Goal: Task Accomplishment & Management: Manage account settings

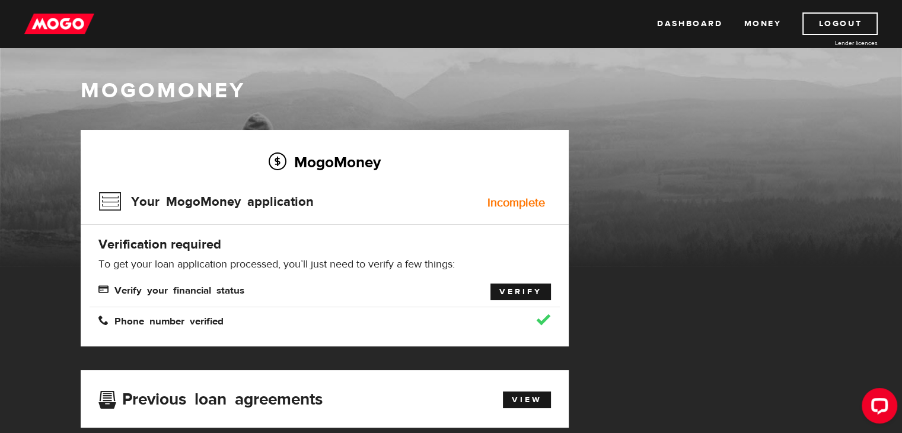
click at [505, 287] on link "Verify" at bounding box center [521, 292] width 61 height 17
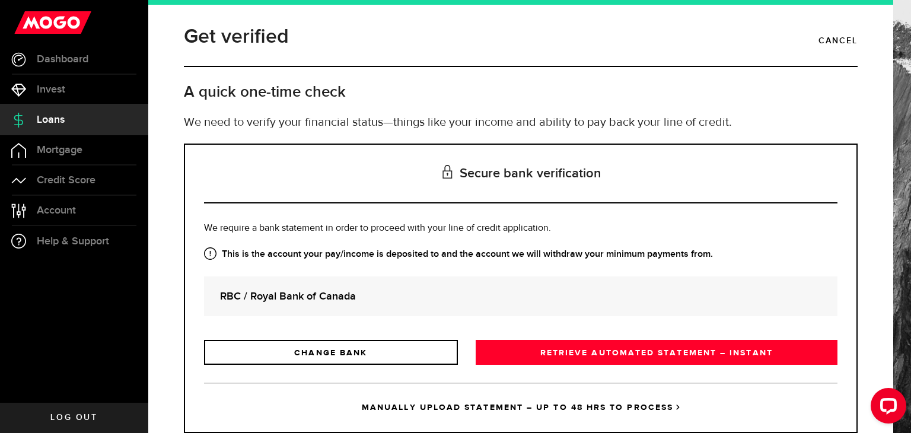
scroll to position [33, 0]
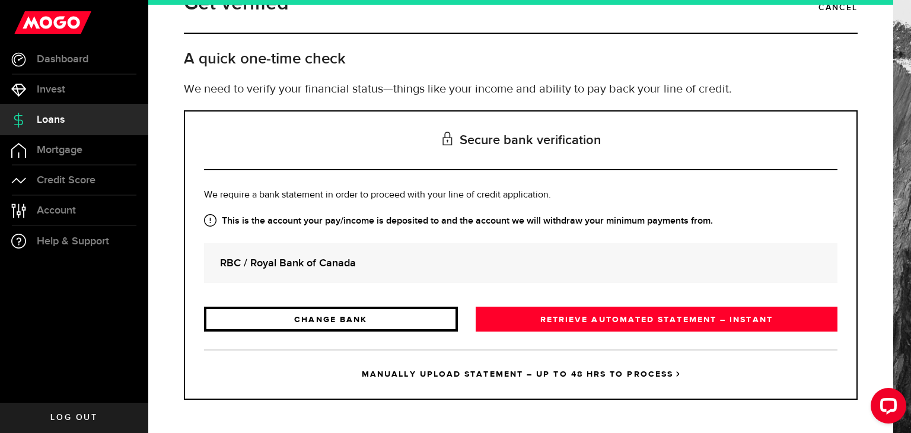
click at [372, 320] on link "CHANGE BANK" at bounding box center [331, 319] width 254 height 25
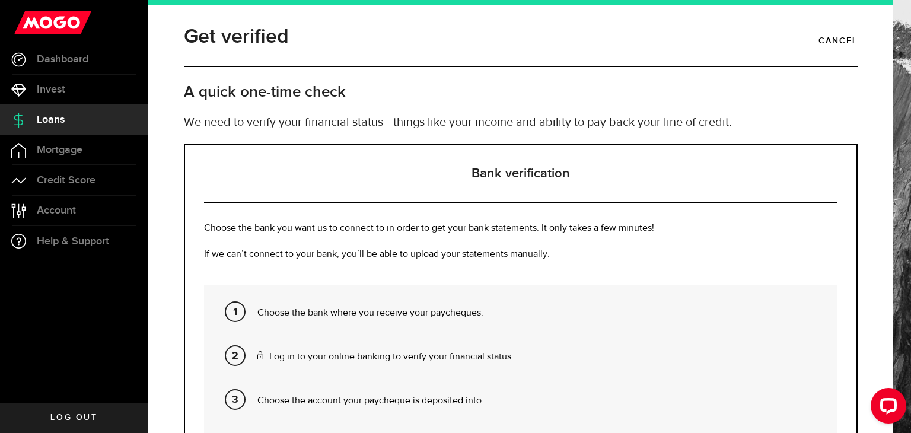
scroll to position [167, 0]
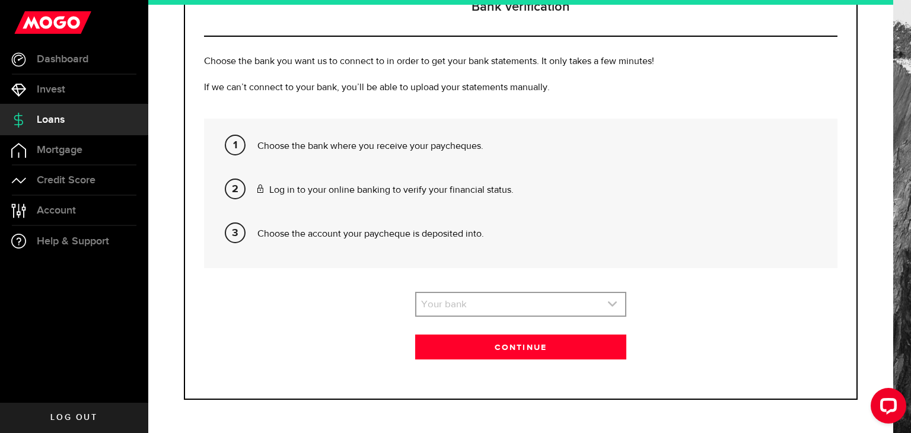
click at [482, 303] on link "expand select" at bounding box center [520, 304] width 209 height 23
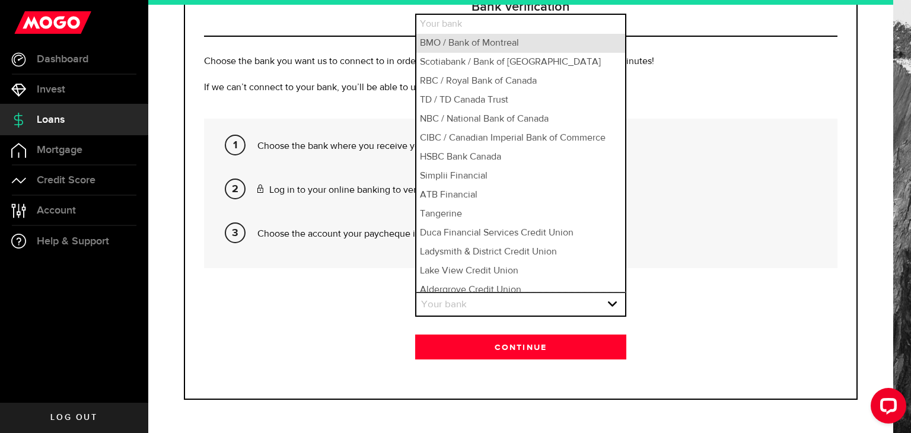
click at [467, 40] on li "BMO / Bank of Montreal" at bounding box center [520, 43] width 209 height 19
select select "1"
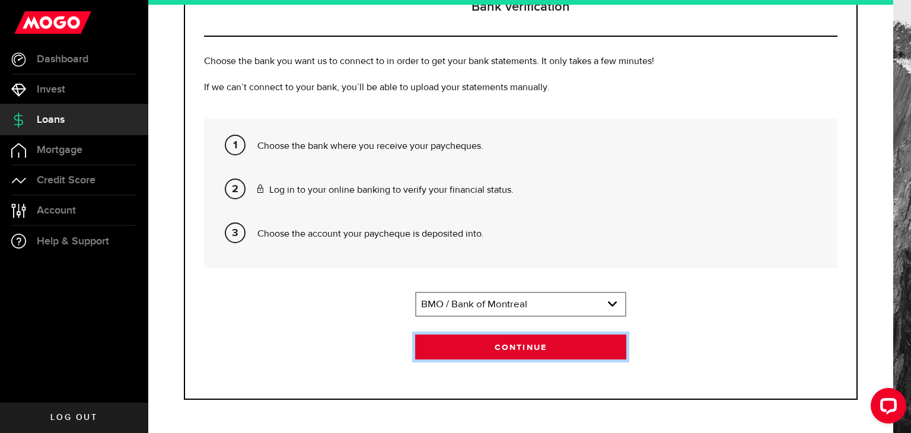
click at [502, 340] on button "Continue" at bounding box center [520, 347] width 211 height 25
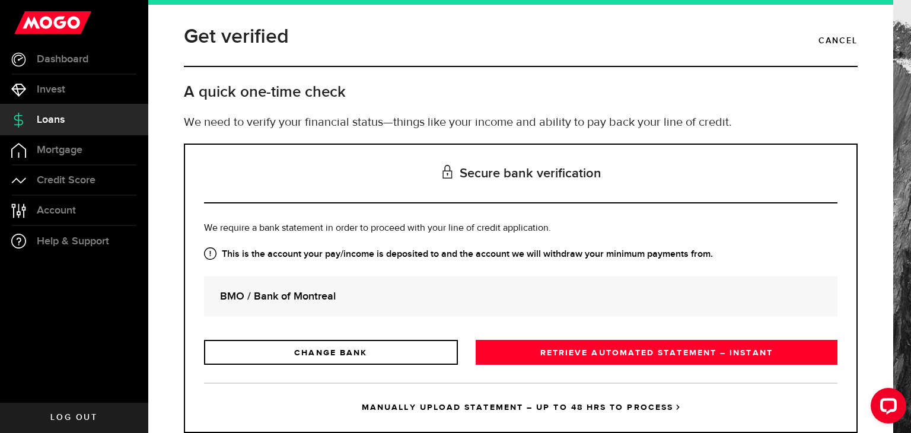
scroll to position [33, 0]
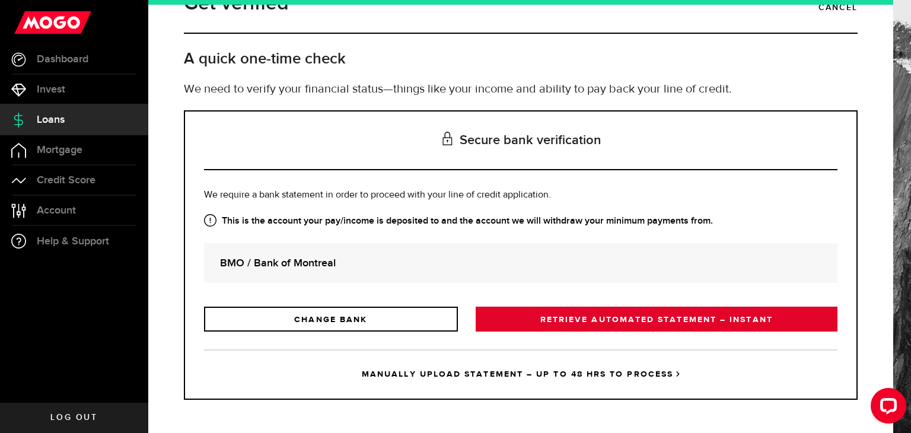
click at [621, 319] on link "RETRIEVE AUTOMATED STATEMENT – INSTANT" at bounding box center [657, 319] width 362 height 25
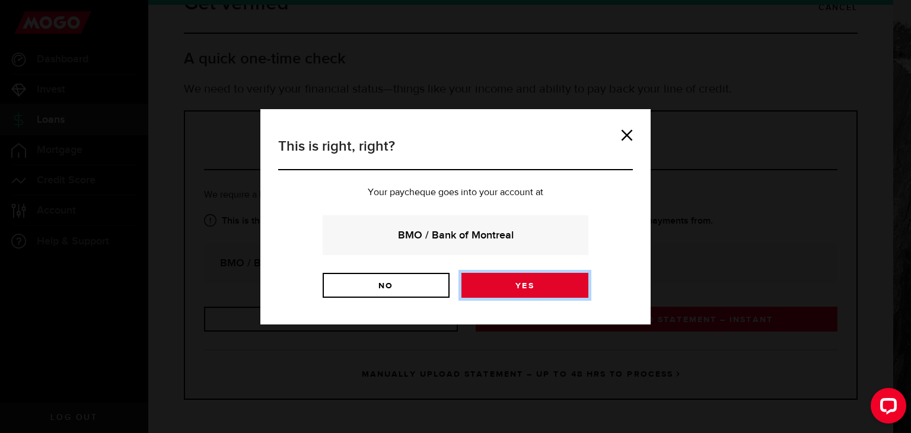
click at [523, 280] on link "Yes" at bounding box center [524, 285] width 127 height 25
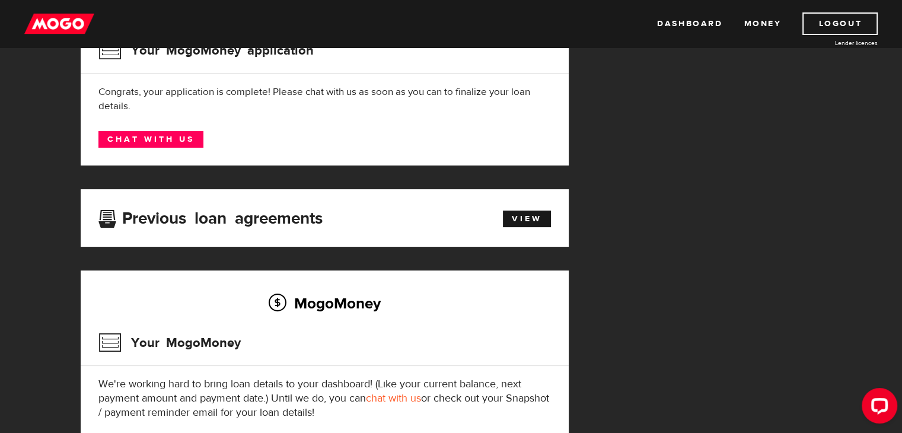
scroll to position [37, 0]
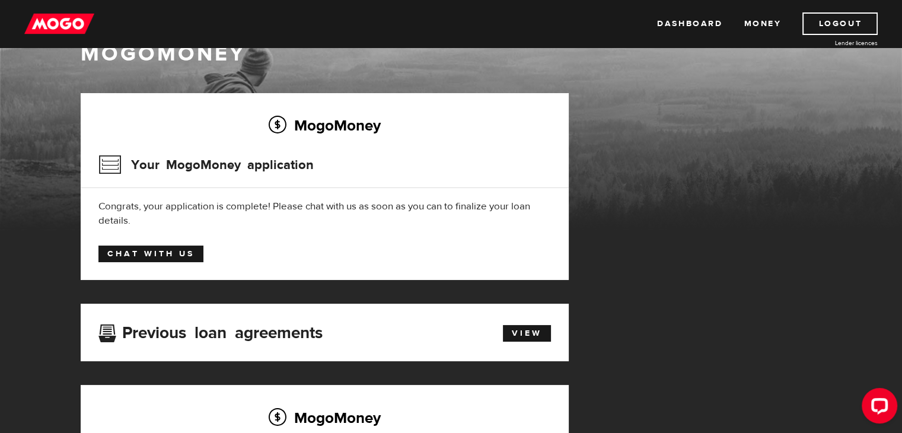
click at [129, 247] on link "Chat with us" at bounding box center [150, 254] width 105 height 17
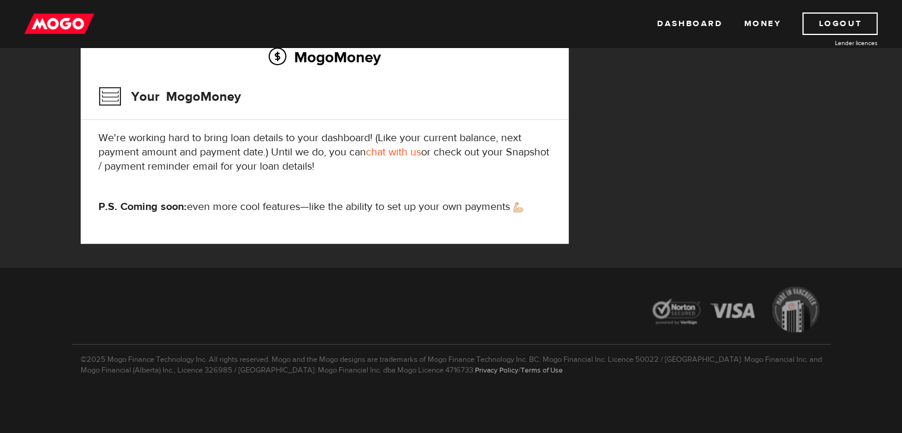
scroll to position [0, 0]
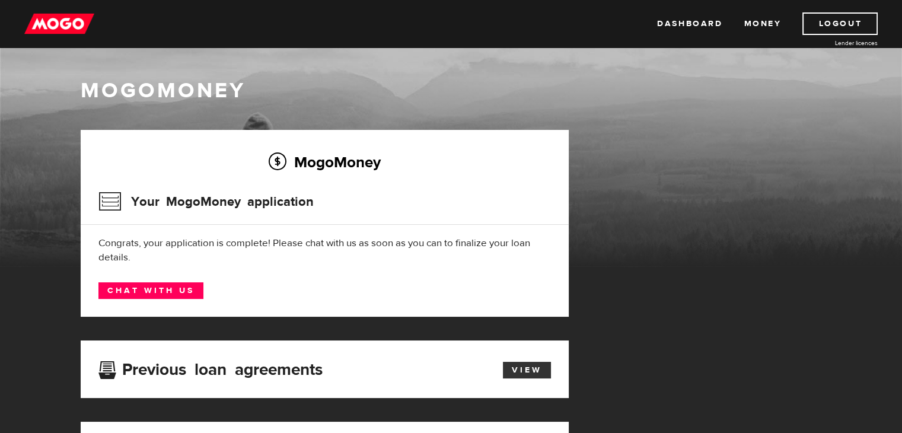
click at [519, 371] on link "View" at bounding box center [527, 370] width 48 height 17
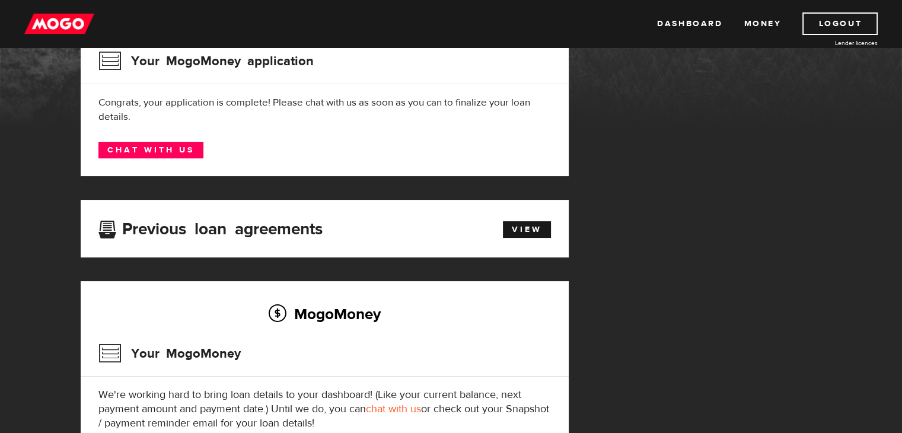
scroll to position [136, 0]
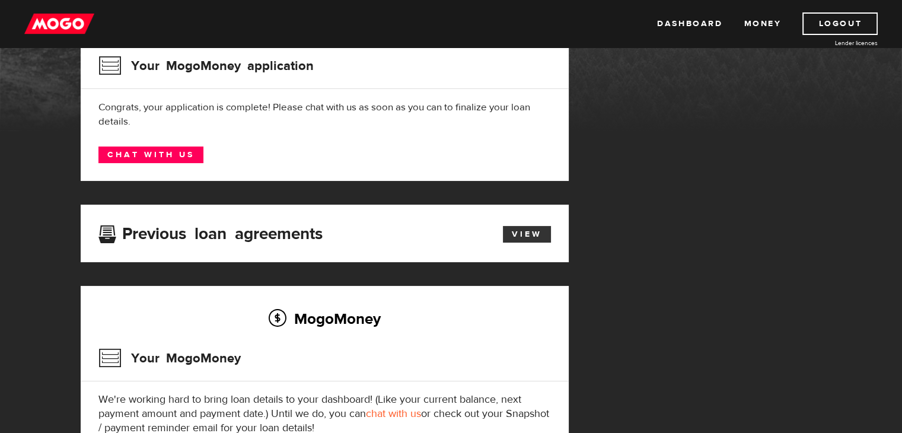
click at [514, 240] on link "View" at bounding box center [527, 234] width 48 height 17
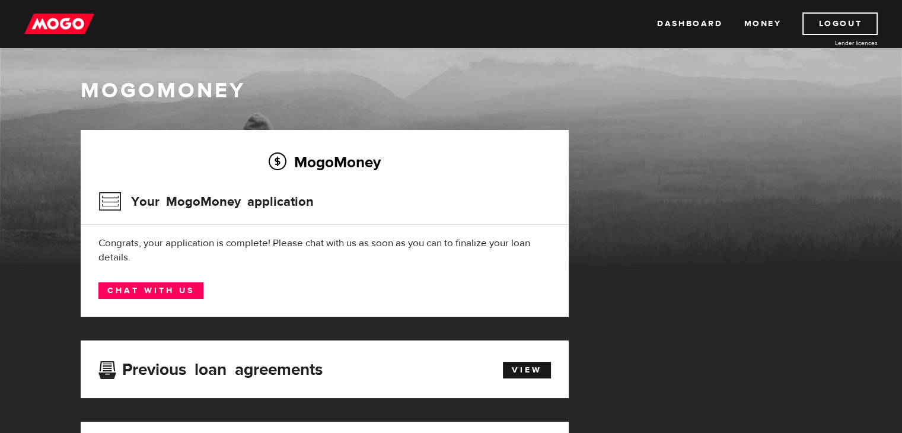
click at [152, 299] on div "MogoMoney Your MogoMoney application Congrats, your application is complete! Pl…" at bounding box center [325, 223] width 488 height 187
click at [156, 292] on link "Chat with us" at bounding box center [150, 290] width 105 height 17
click at [180, 289] on link "Chat with us" at bounding box center [150, 290] width 105 height 17
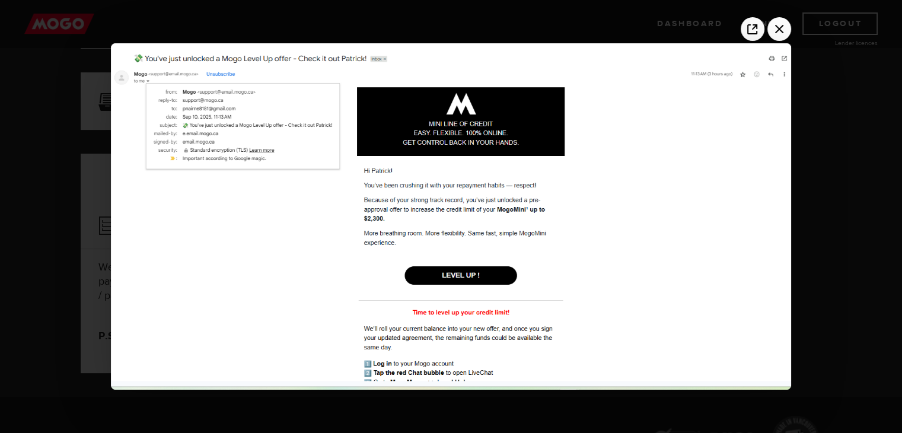
click at [810, 343] on div at bounding box center [451, 216] width 902 height 433
click at [775, 34] on icon "Close the image preview" at bounding box center [779, 29] width 19 height 19
click at [779, 31] on icon "Close the image preview" at bounding box center [779, 29] width 19 height 19
click at [830, 307] on div at bounding box center [451, 216] width 902 height 433
click at [814, 340] on div at bounding box center [451, 216] width 902 height 433
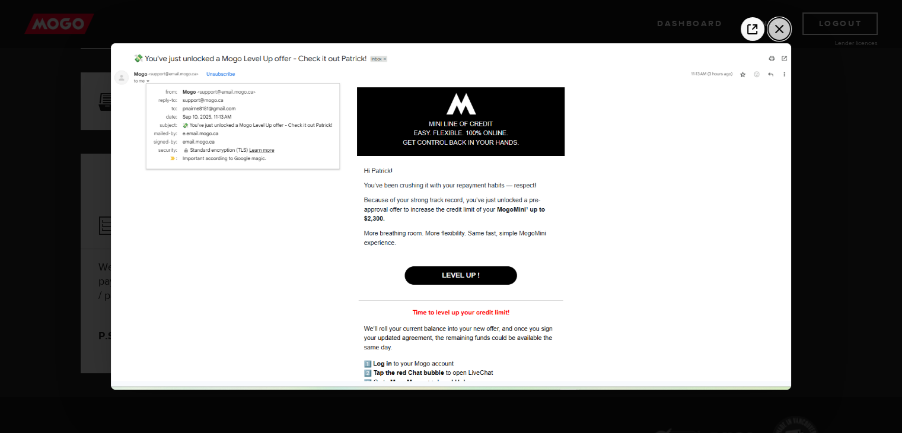
click at [771, 26] on icon "Close the image preview" at bounding box center [779, 29] width 19 height 19
click at [756, 28] on icon "Open image in a new tab" at bounding box center [752, 29] width 10 height 10
click at [801, 404] on div at bounding box center [451, 216] width 902 height 433
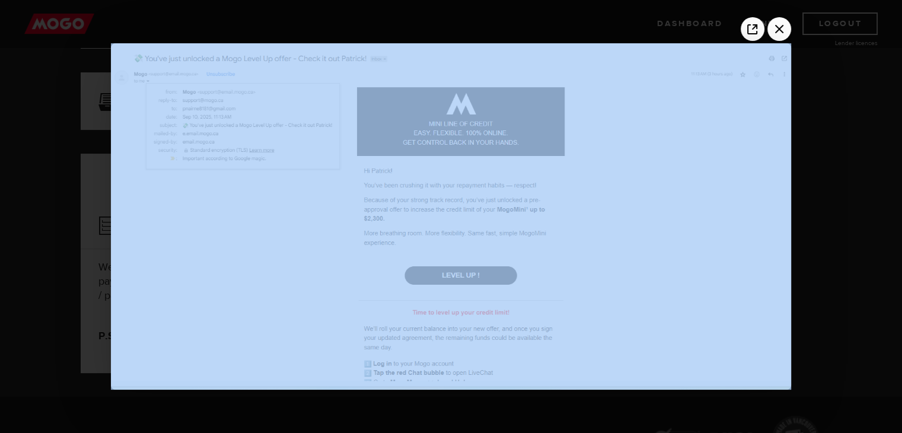
click at [801, 404] on div at bounding box center [451, 216] width 902 height 433
click at [754, 248] on img at bounding box center [451, 216] width 680 height 346
click at [841, 252] on div at bounding box center [451, 216] width 902 height 433
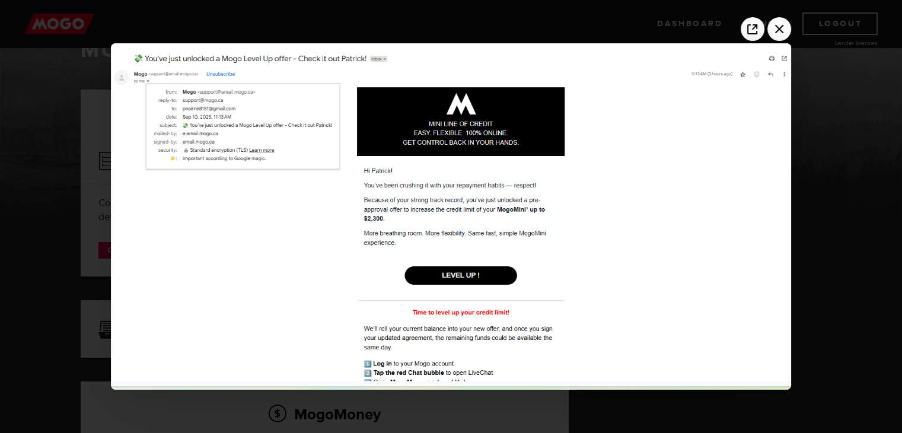
scroll to position [8, 0]
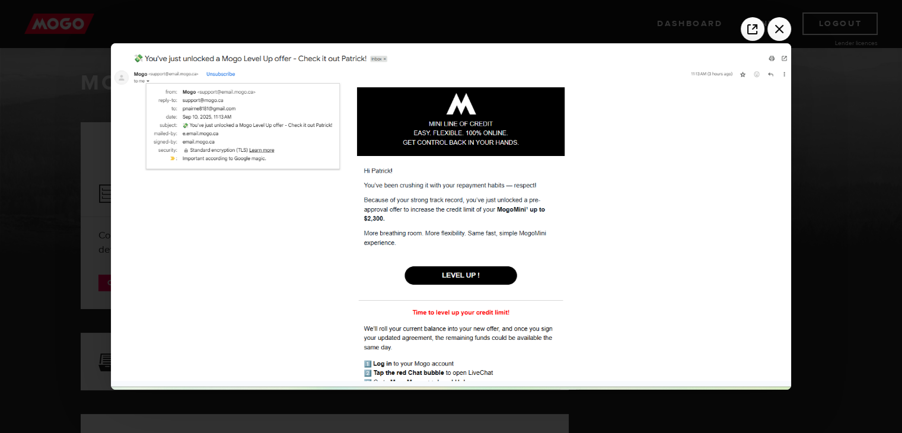
click at [817, 354] on div at bounding box center [451, 216] width 902 height 433
click at [778, 24] on icon "Close the image preview" at bounding box center [779, 29] width 19 height 19
click at [140, 143] on img at bounding box center [451, 216] width 680 height 346
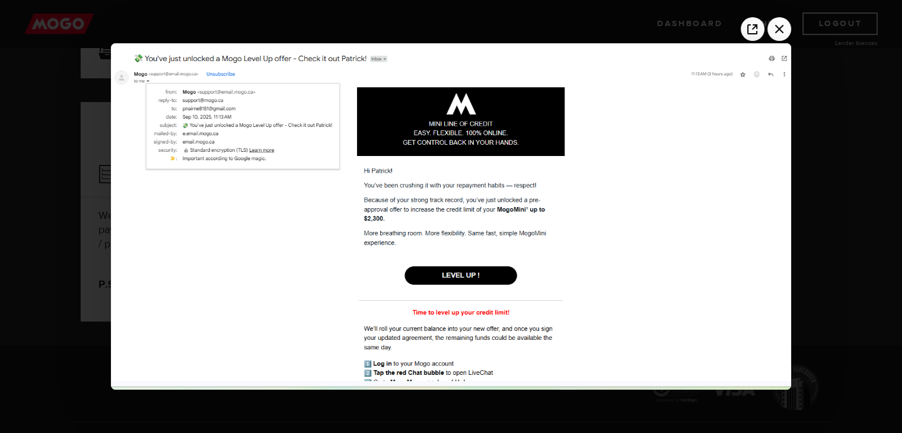
scroll to position [309, 0]
click at [692, 173] on img at bounding box center [451, 216] width 680 height 346
click at [770, 30] on icon "Close the image preview" at bounding box center [779, 29] width 19 height 19
click at [747, 27] on icon "Open image in a new tab" at bounding box center [752, 29] width 19 height 19
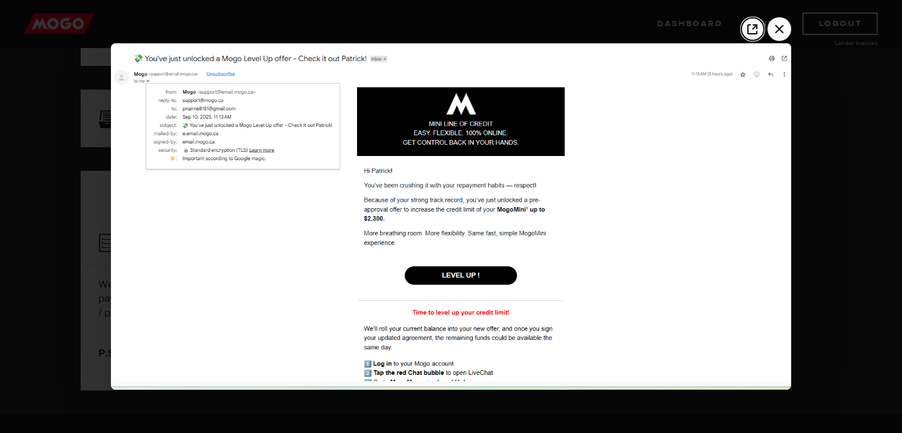
scroll to position [250, 0]
click at [828, 351] on div at bounding box center [451, 216] width 902 height 433
